Goal: Task Accomplishment & Management: Manage account settings

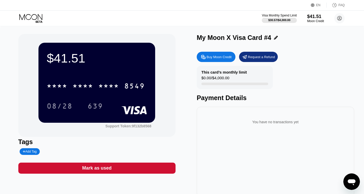
click at [40, 15] on icon at bounding box center [31, 18] width 24 height 9
